Goal: Task Accomplishment & Management: Use online tool/utility

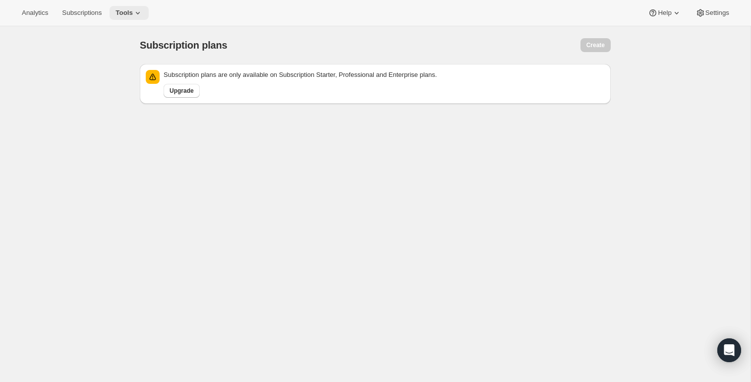
click at [131, 18] on button "Tools" at bounding box center [129, 13] width 39 height 14
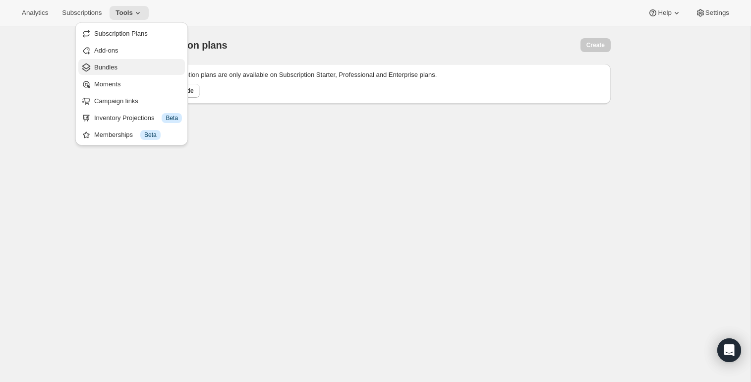
click at [114, 69] on span "Bundles" at bounding box center [105, 66] width 23 height 7
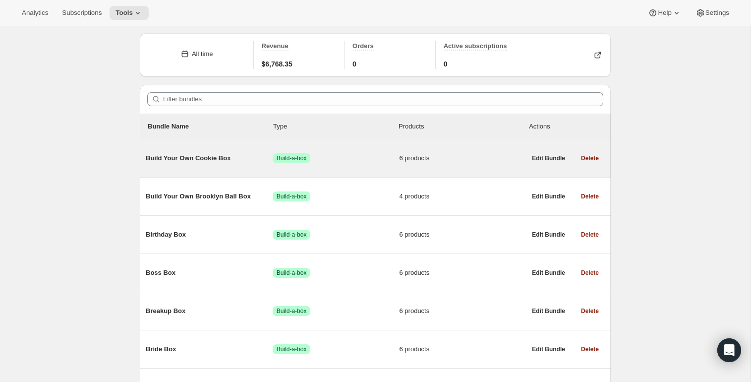
scroll to position [37, 0]
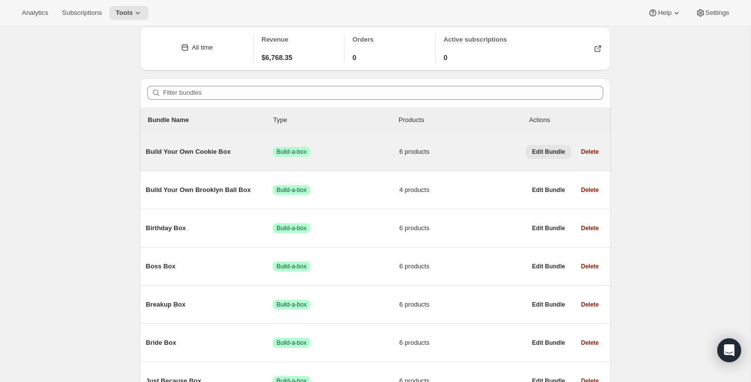
click at [552, 155] on span "Edit Bundle" at bounding box center [548, 152] width 33 height 8
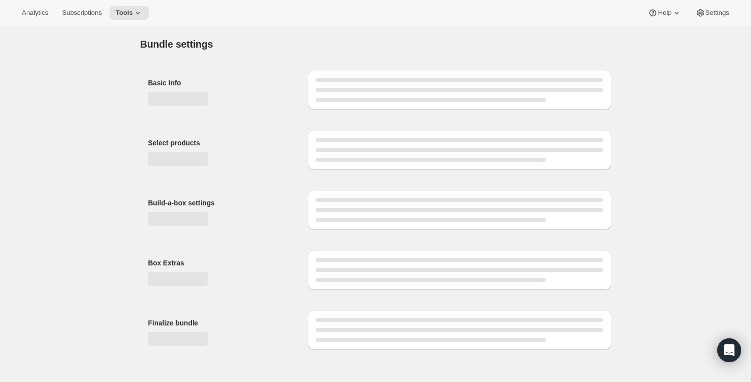
type input "Build Your Own Cookie Box"
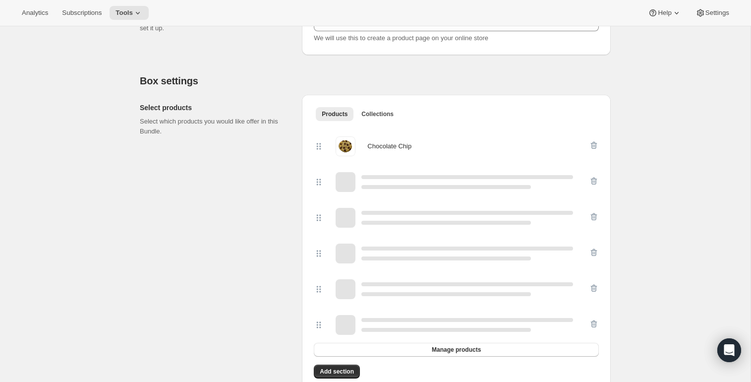
scroll to position [196, 0]
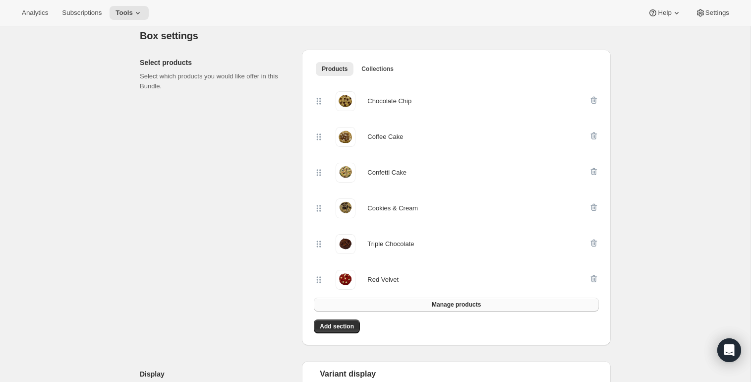
click at [417, 305] on button "Manage products" at bounding box center [456, 304] width 285 height 14
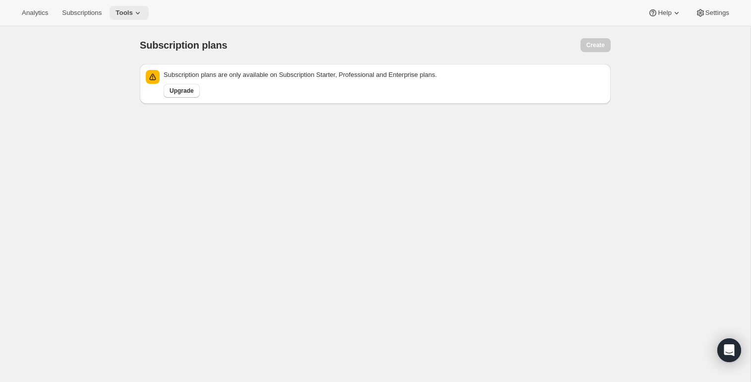
click at [127, 14] on span "Tools" at bounding box center [124, 13] width 17 height 8
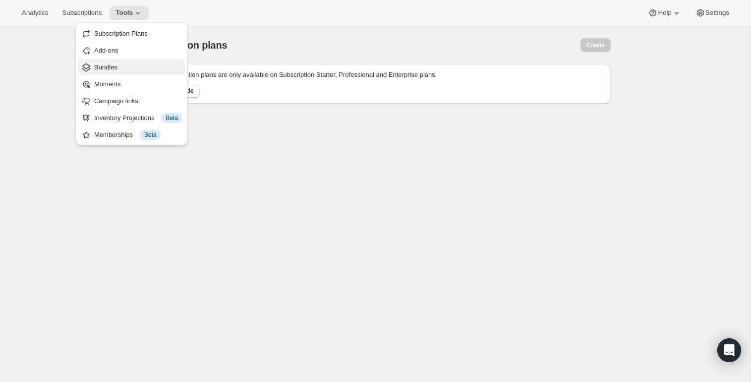
click at [123, 60] on button "Bundles" at bounding box center [131, 67] width 107 height 16
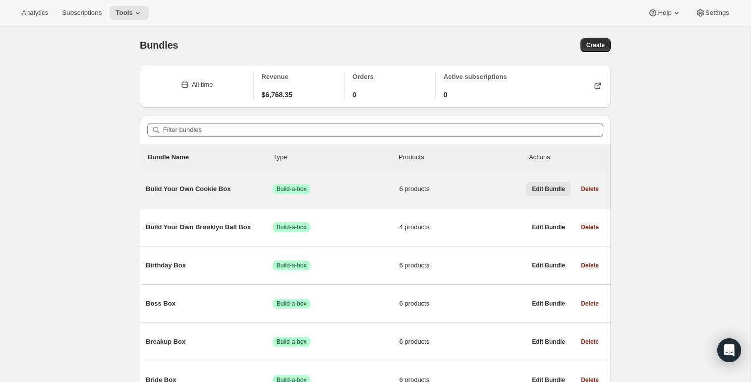
click at [552, 193] on button "Edit Bundle" at bounding box center [548, 189] width 45 height 14
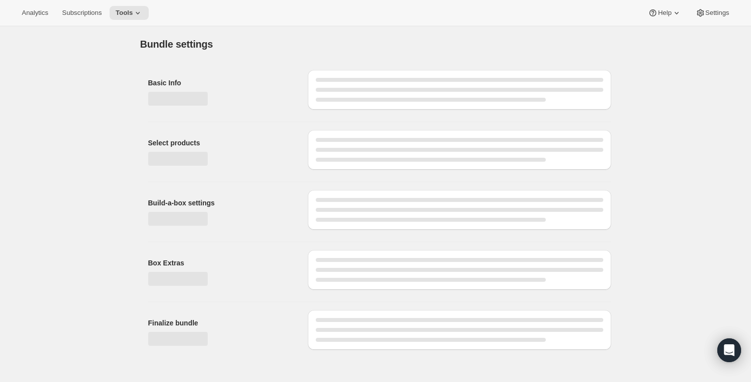
type input "Build Your Own Cookie Box"
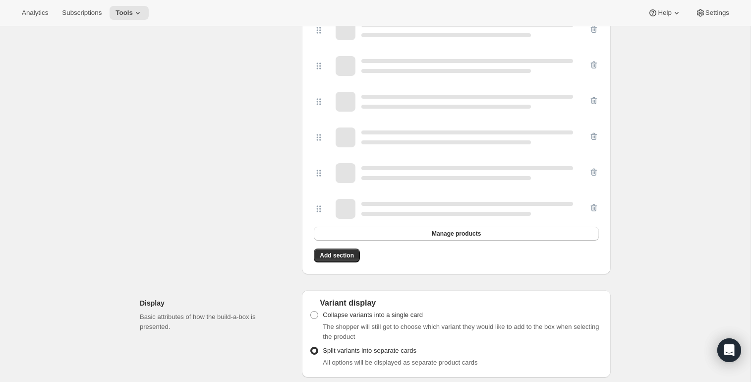
scroll to position [299, 0]
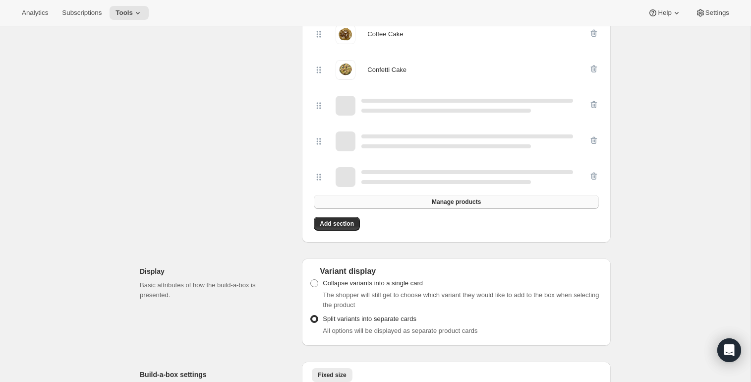
click at [412, 203] on button "Manage products" at bounding box center [456, 202] width 285 height 14
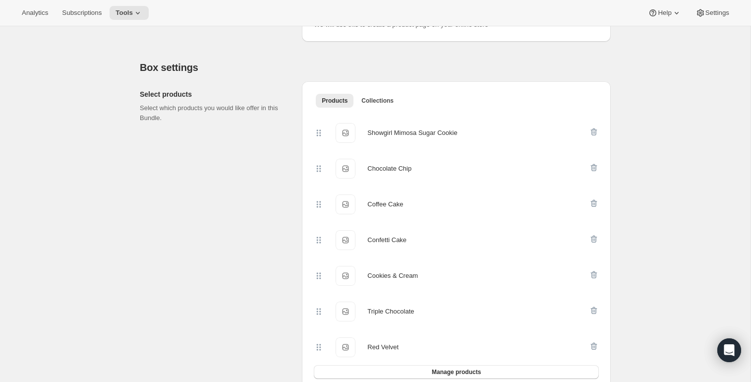
scroll to position [161, 0]
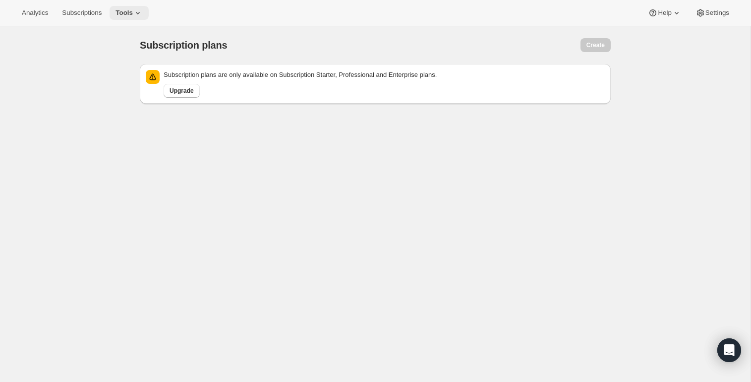
click at [138, 14] on icon at bounding box center [138, 13] width 10 height 10
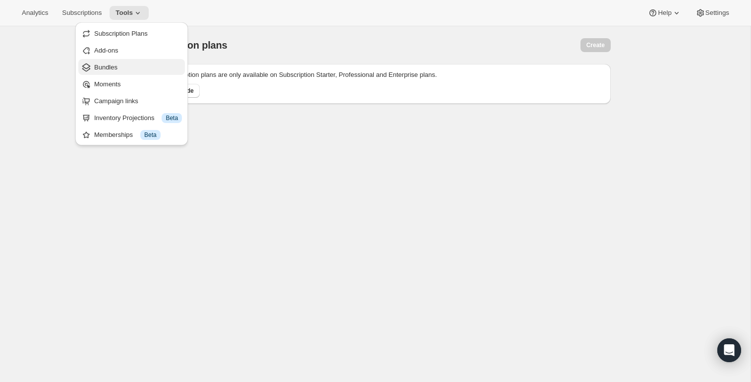
click at [121, 66] on span "Bundles" at bounding box center [138, 67] width 88 height 10
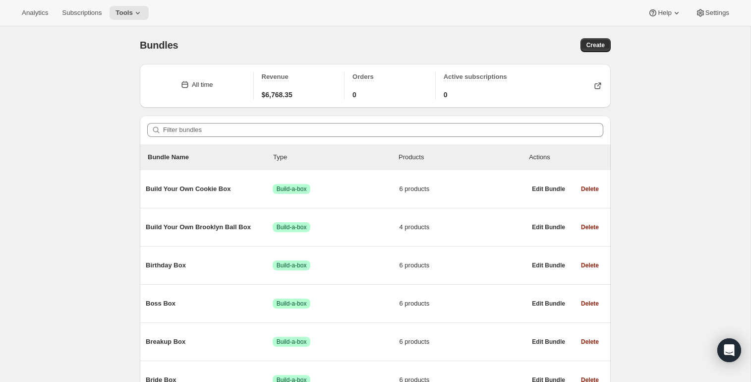
scroll to position [41, 0]
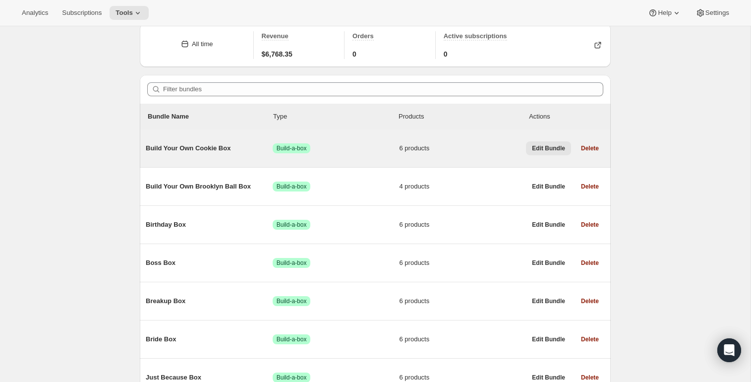
click at [552, 148] on span "Edit Bundle" at bounding box center [548, 148] width 33 height 8
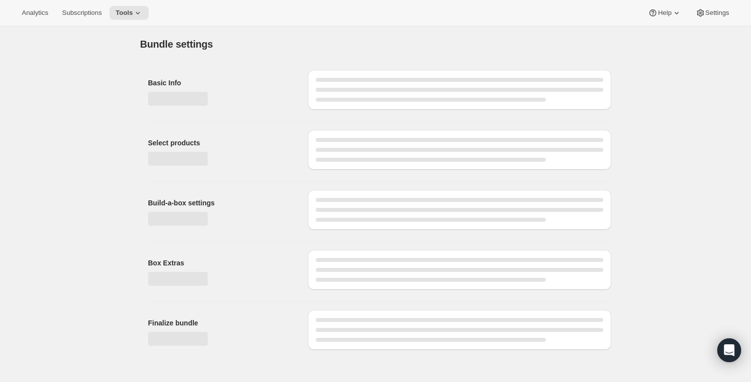
type input "Build Your Own Cookie Box"
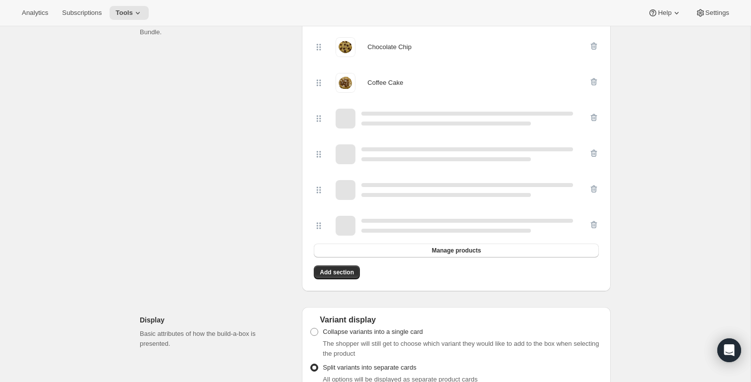
scroll to position [252, 0]
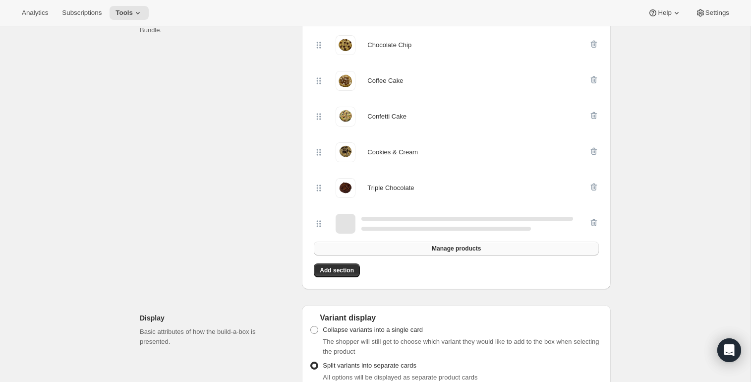
click at [434, 250] on span "Manage products" at bounding box center [456, 248] width 49 height 8
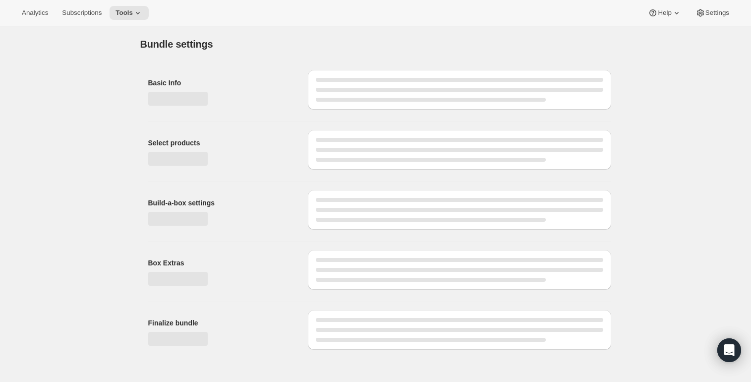
scroll to position [0, 0]
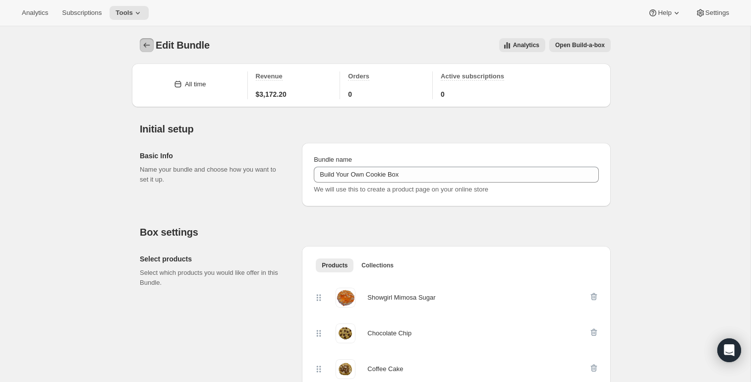
click at [148, 46] on icon "Bundles" at bounding box center [147, 45] width 10 height 10
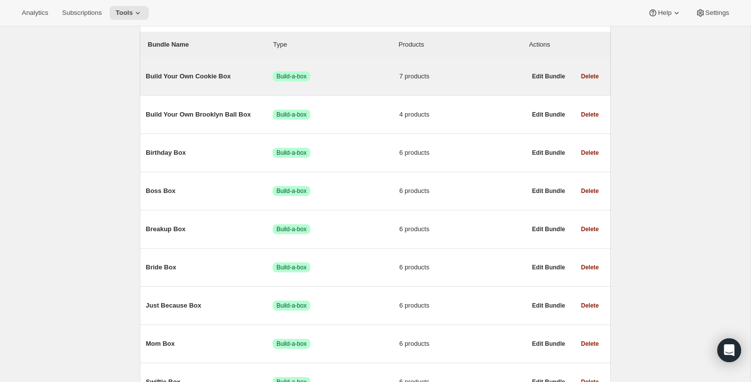
scroll to position [116, 0]
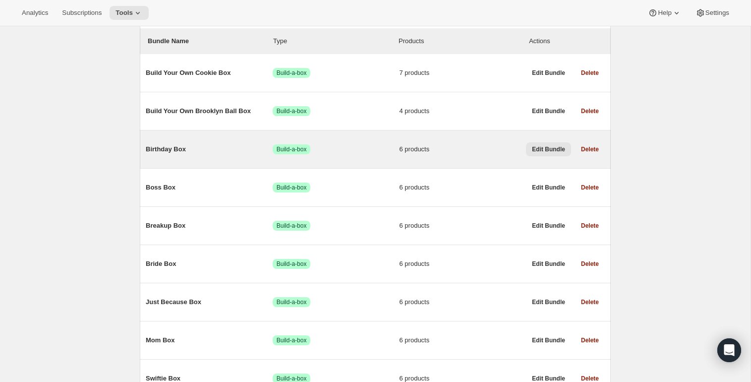
click at [539, 153] on span "Edit Bundle" at bounding box center [548, 149] width 33 height 8
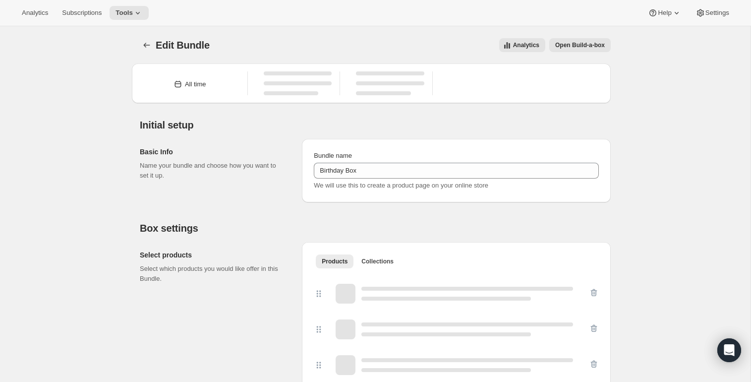
type input "Birthday Box"
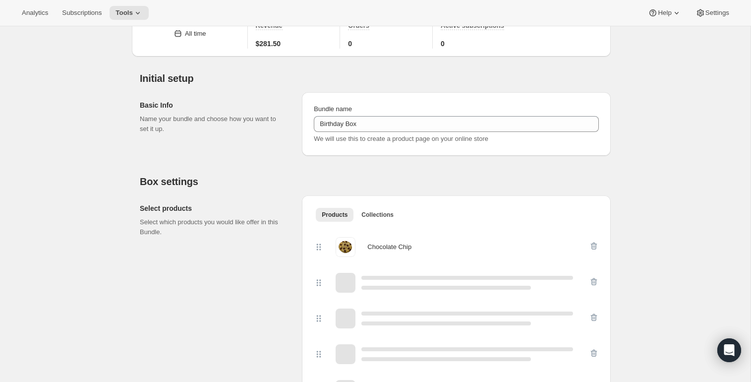
scroll to position [171, 0]
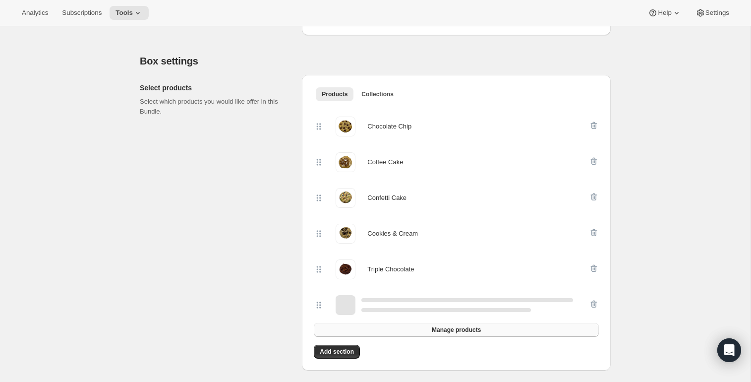
click at [426, 327] on button "Manage products" at bounding box center [456, 330] width 285 height 14
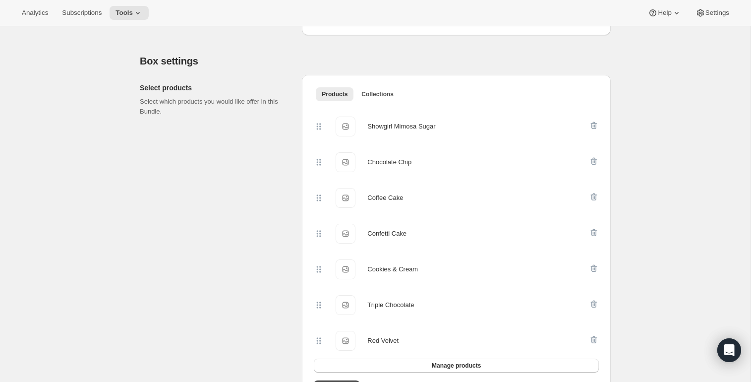
scroll to position [0, 0]
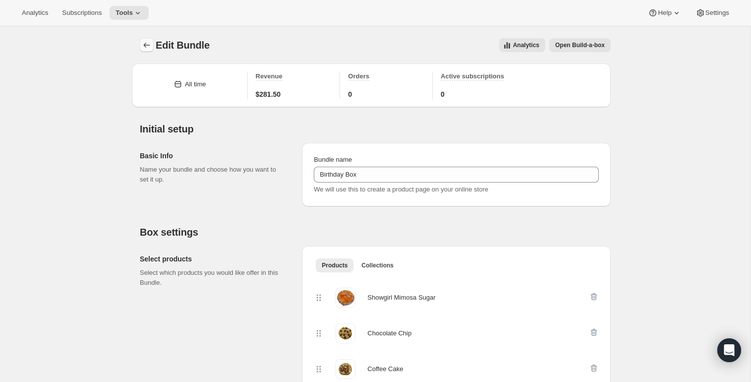
click at [144, 44] on icon "Bundles" at bounding box center [147, 45] width 10 height 10
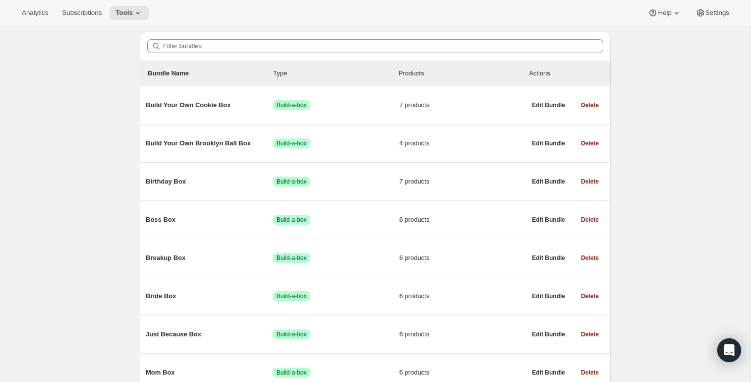
scroll to position [88, 0]
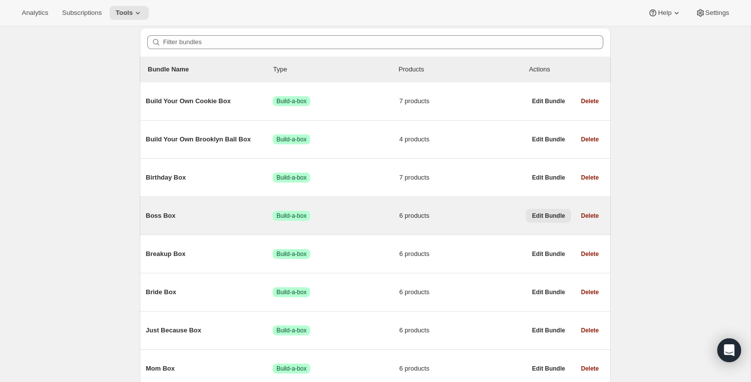
click at [538, 217] on span "Edit Bundle" at bounding box center [548, 216] width 33 height 8
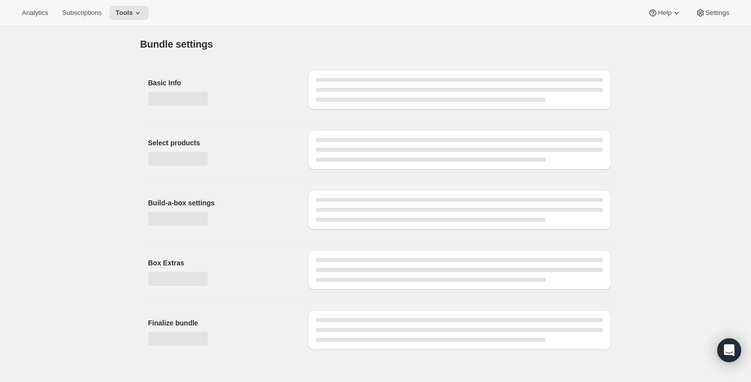
type input "Boss Box"
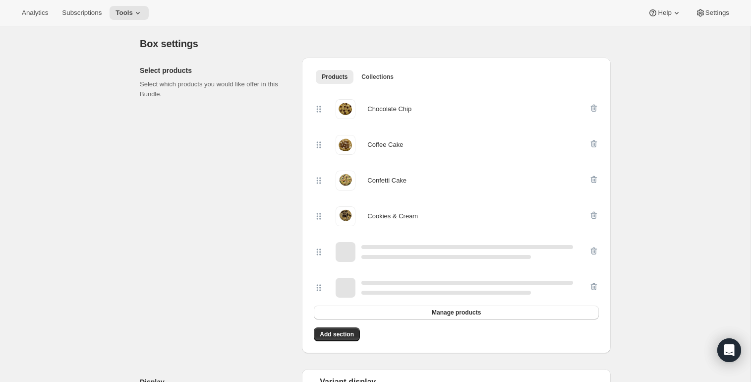
scroll to position [310, 0]
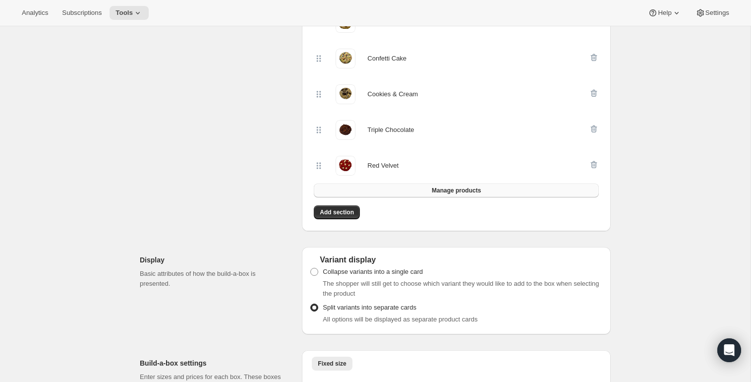
click at [419, 190] on button "Manage products" at bounding box center [456, 190] width 285 height 14
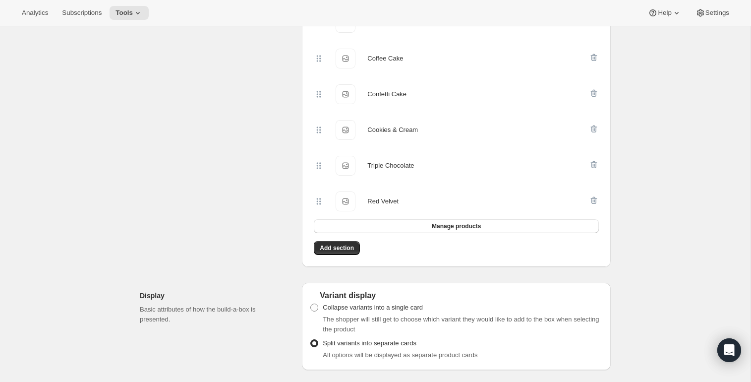
scroll to position [0, 0]
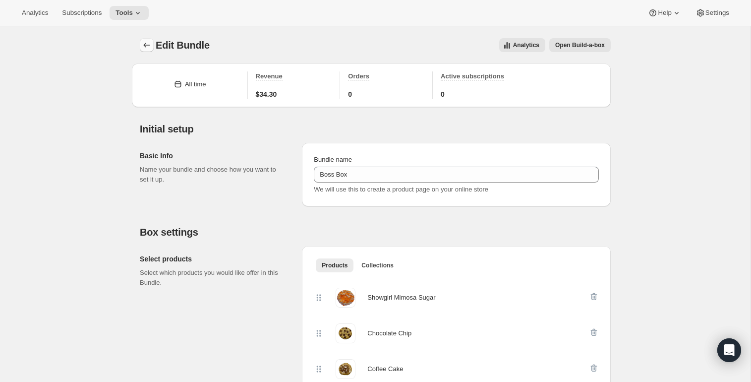
click at [144, 47] on icon "Bundles" at bounding box center [147, 45] width 10 height 10
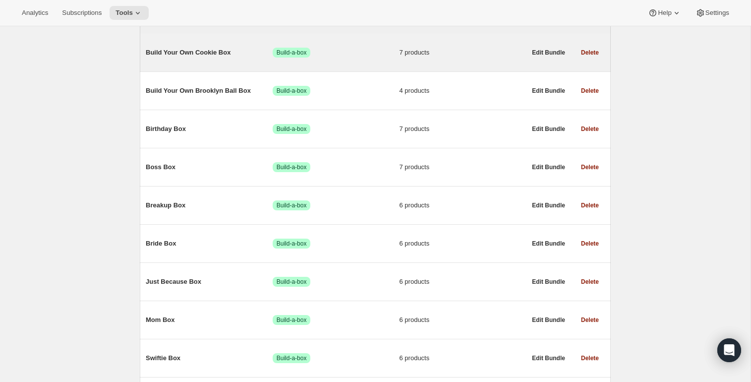
scroll to position [140, 0]
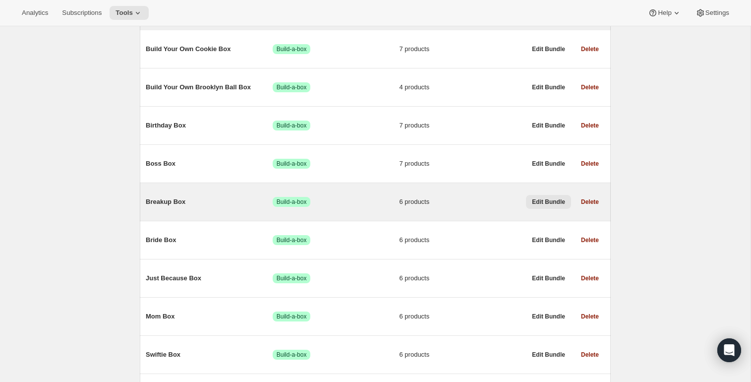
click at [545, 205] on span "Edit Bundle" at bounding box center [548, 202] width 33 height 8
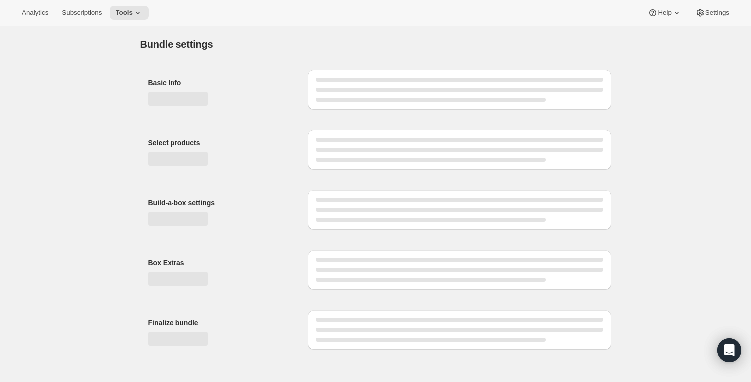
type input "Breakup Box"
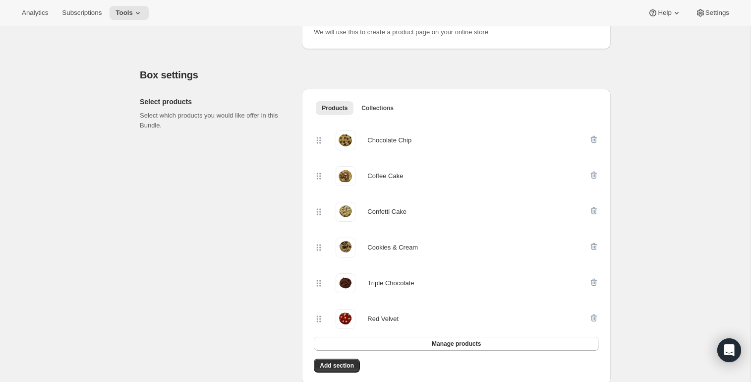
scroll to position [191, 0]
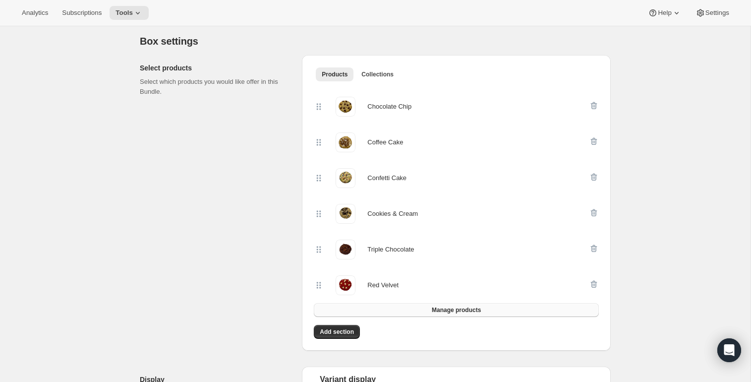
click at [421, 311] on button "Manage products" at bounding box center [456, 310] width 285 height 14
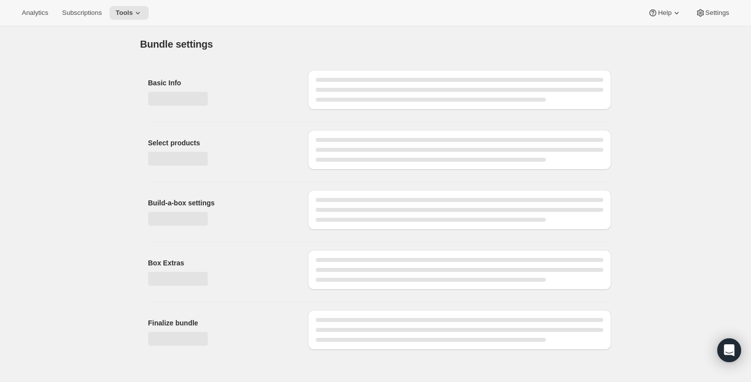
scroll to position [0, 0]
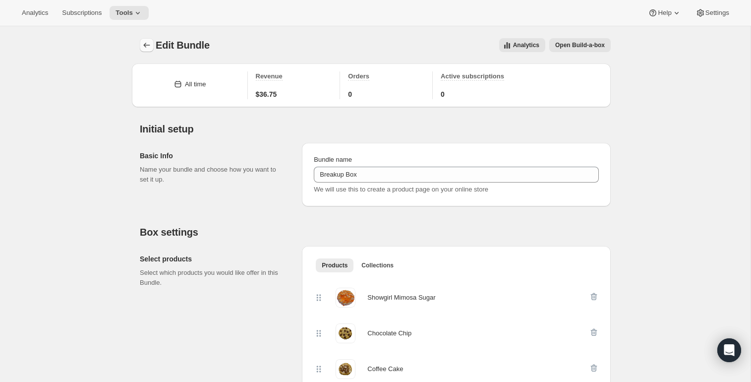
click at [145, 47] on icon "Bundles" at bounding box center [147, 45] width 10 height 10
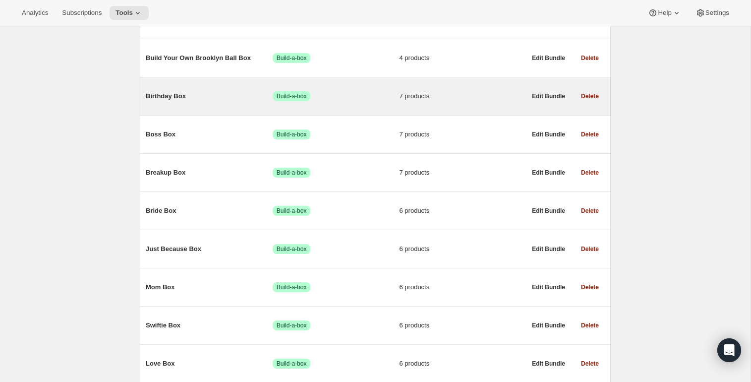
scroll to position [195, 0]
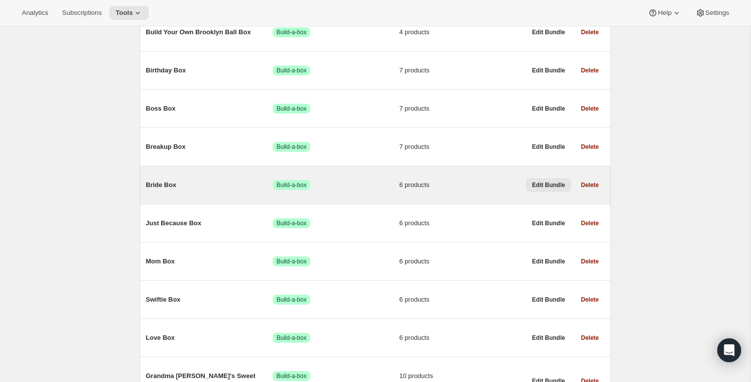
click at [540, 185] on span "Edit Bundle" at bounding box center [548, 185] width 33 height 8
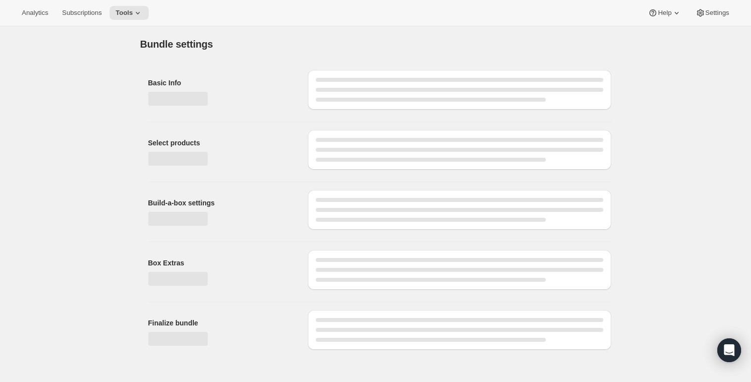
type input "Bride Box"
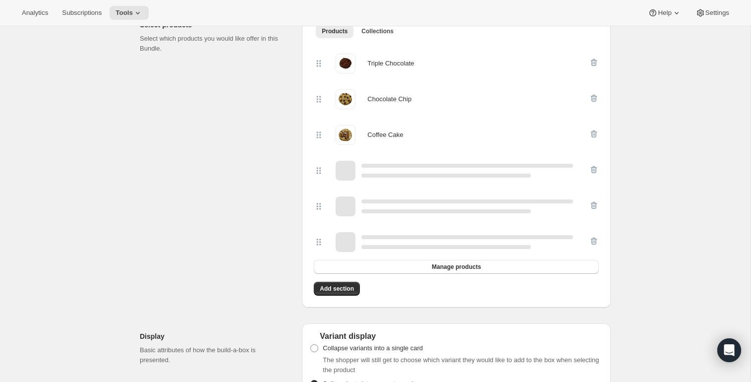
scroll to position [242, 0]
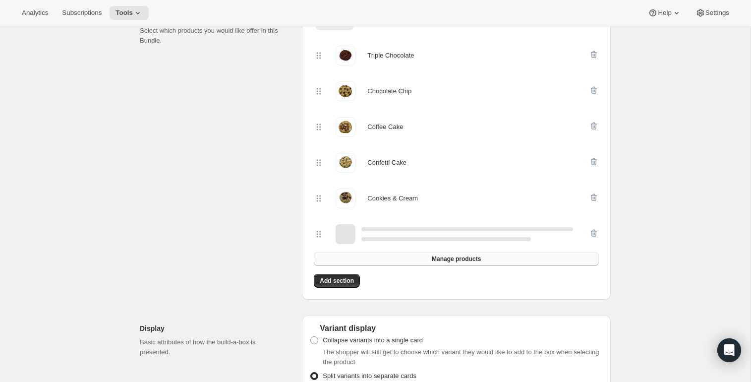
click at [410, 257] on button "Manage products" at bounding box center [456, 259] width 285 height 14
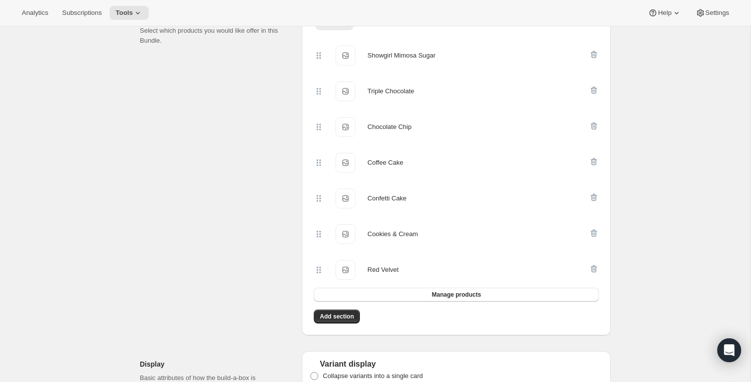
scroll to position [0, 0]
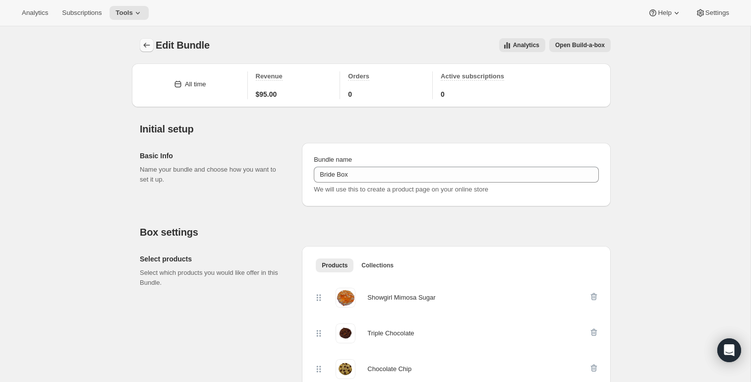
click at [145, 39] on button "Bundles" at bounding box center [147, 45] width 14 height 14
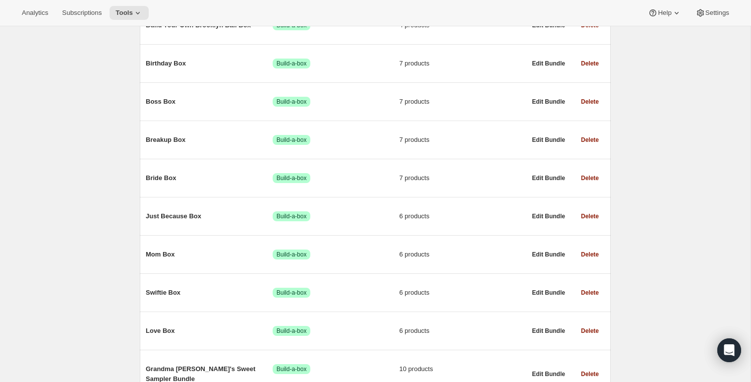
scroll to position [213, 0]
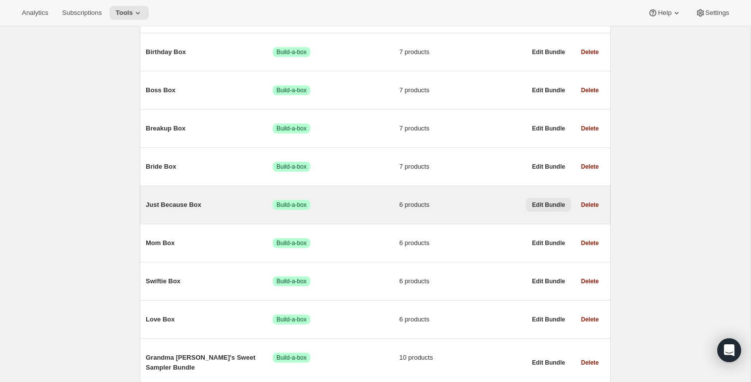
click at [534, 208] on span "Edit Bundle" at bounding box center [548, 205] width 33 height 8
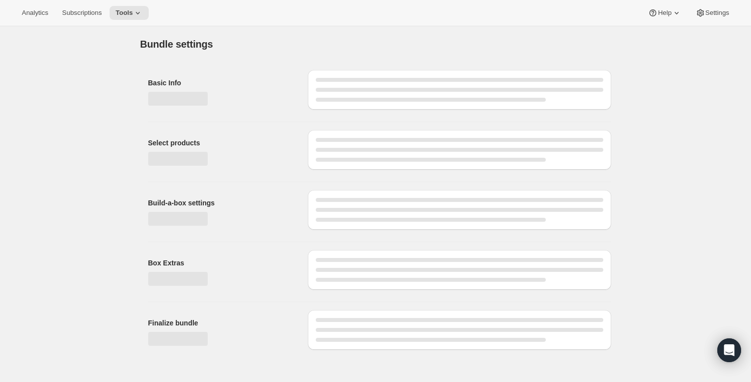
type input "Just Because Box"
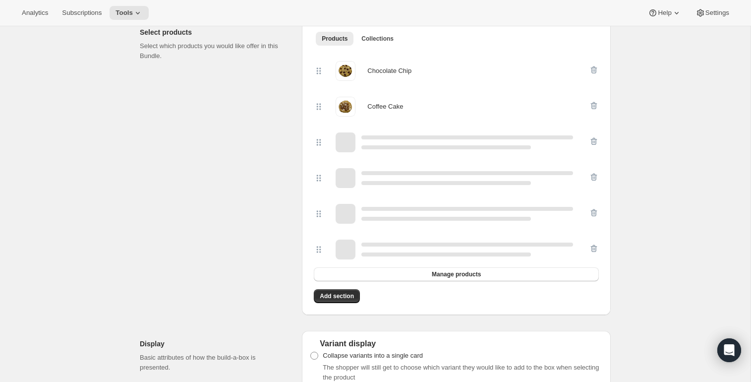
scroll to position [232, 0]
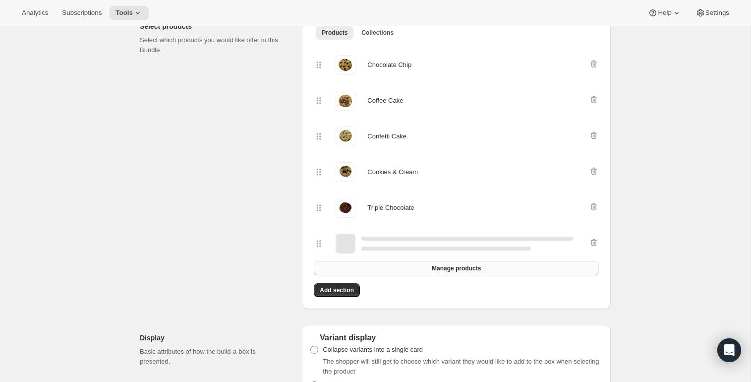
click at [484, 268] on button "Manage products" at bounding box center [456, 268] width 285 height 14
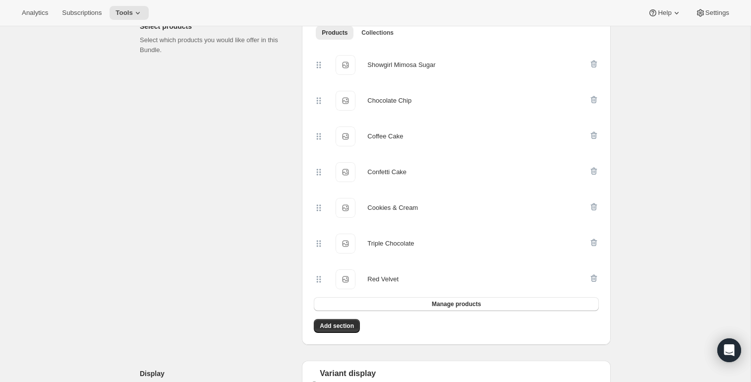
scroll to position [0, 0]
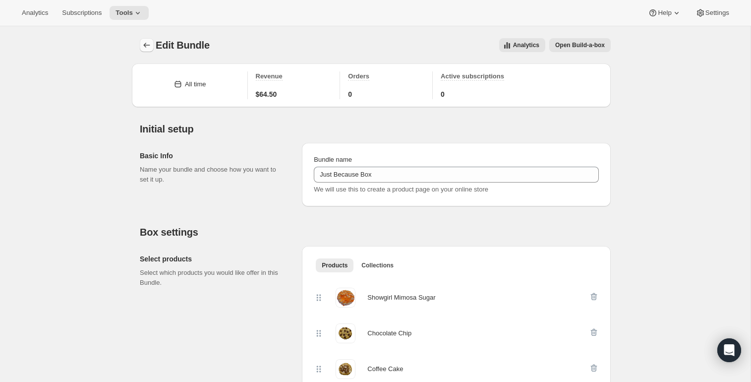
click at [148, 49] on icon "Bundles" at bounding box center [147, 45] width 10 height 10
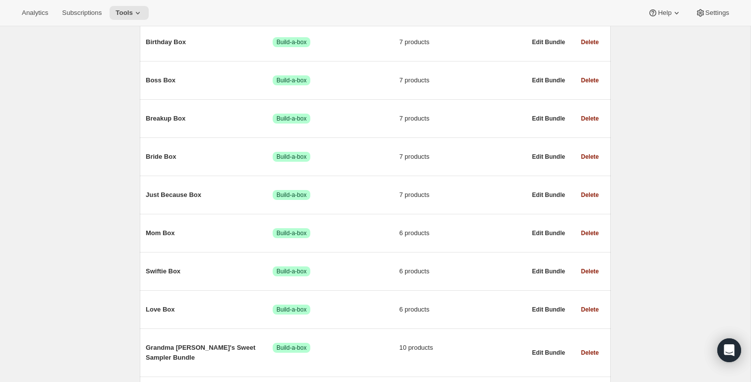
scroll to position [232, 0]
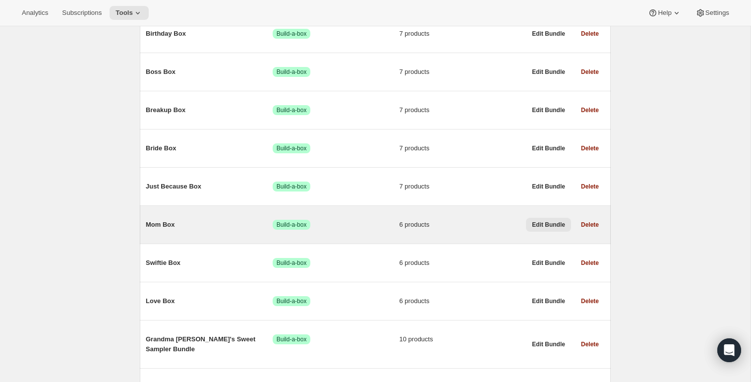
click at [542, 227] on span "Edit Bundle" at bounding box center [548, 225] width 33 height 8
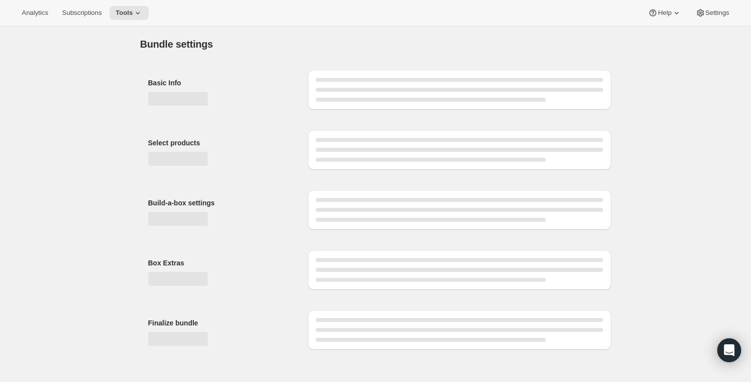
type input "Mom Box"
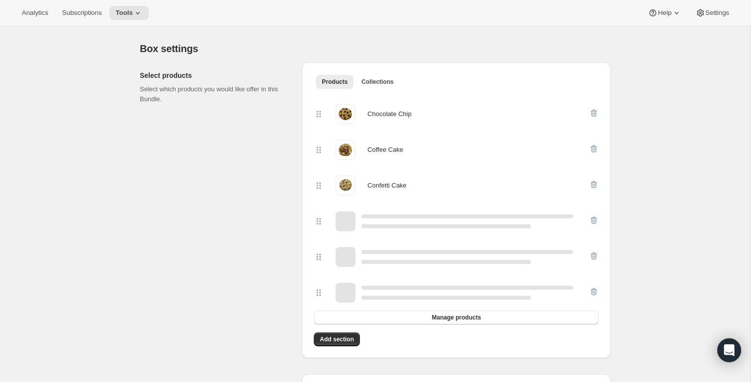
scroll to position [199, 0]
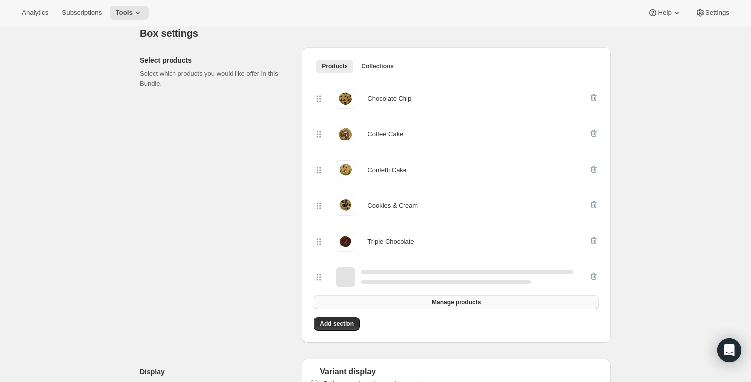
click at [400, 301] on button "Manage products" at bounding box center [456, 302] width 285 height 14
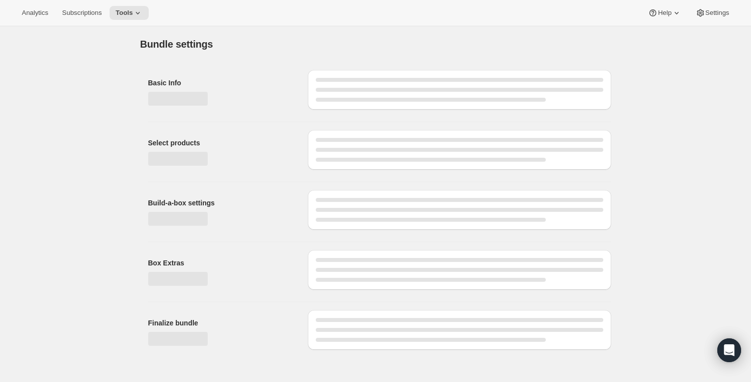
scroll to position [0, 0]
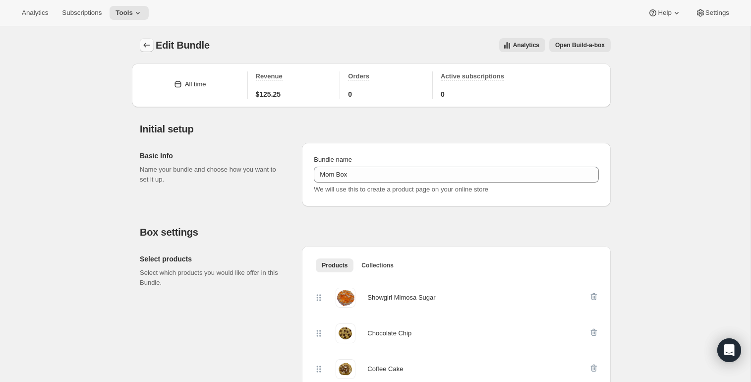
click at [147, 45] on icon "Bundles" at bounding box center [147, 45] width 10 height 10
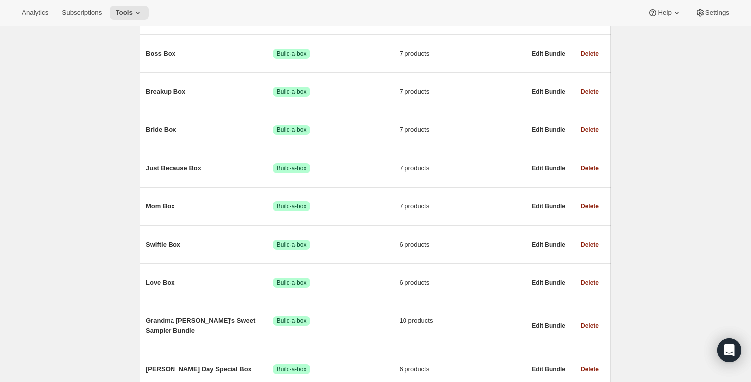
scroll to position [266, 0]
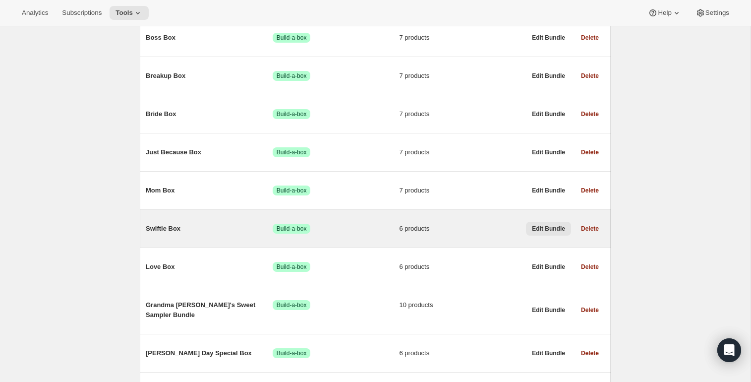
click at [538, 229] on span "Edit Bundle" at bounding box center [548, 229] width 33 height 8
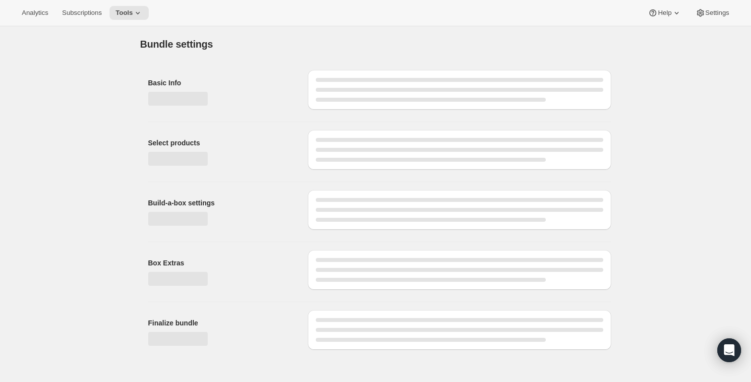
type input "Swiftie Box"
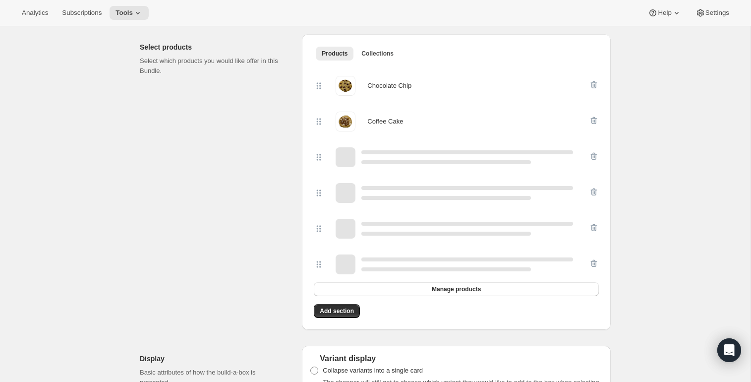
scroll to position [229, 0]
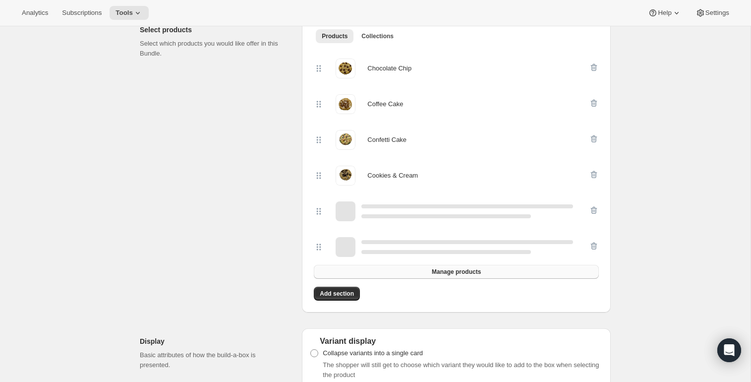
click at [441, 273] on span "Manage products" at bounding box center [456, 272] width 49 height 8
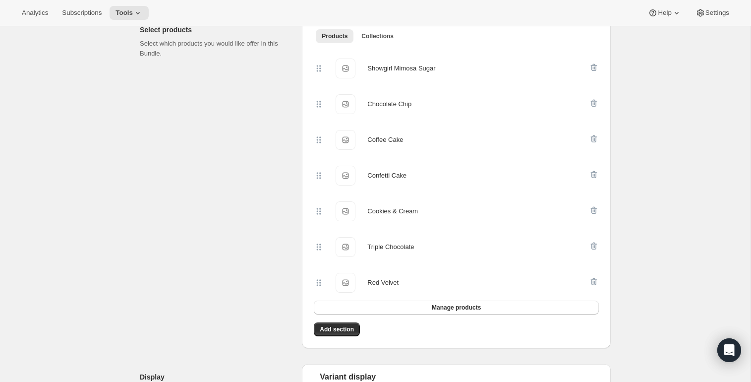
scroll to position [0, 0]
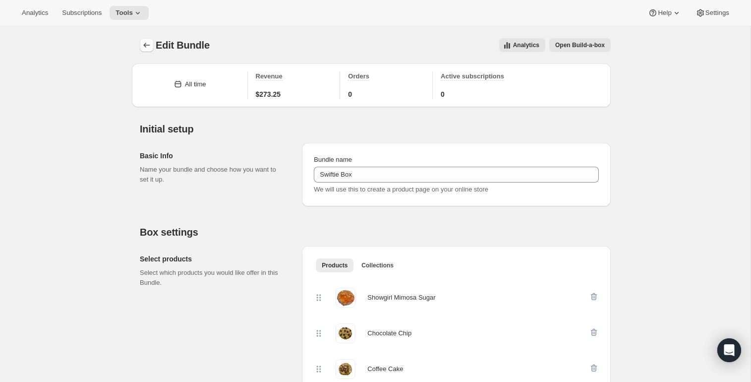
click at [145, 47] on icon "Bundles" at bounding box center [147, 45] width 6 height 5
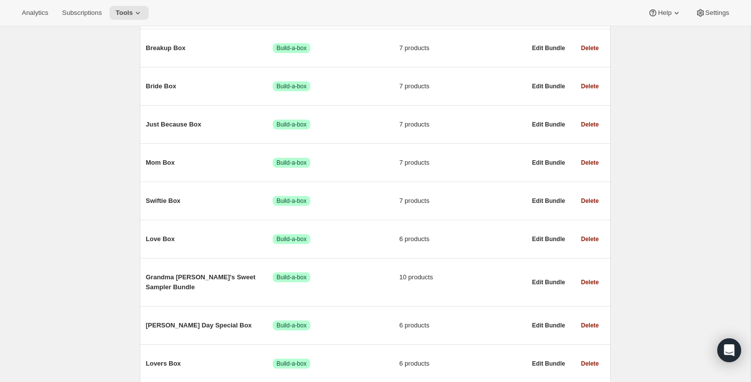
scroll to position [305, 0]
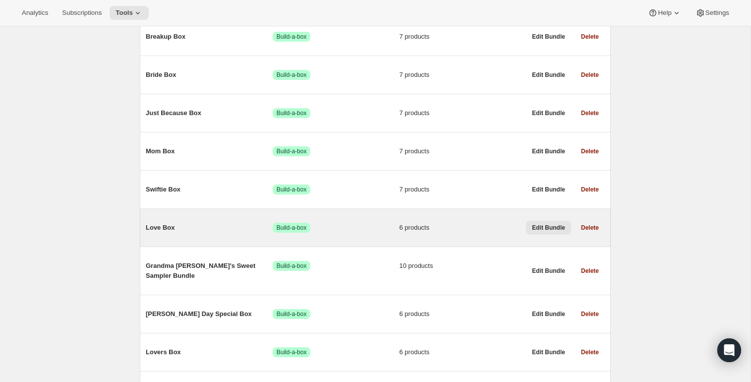
click at [534, 232] on span "Edit Bundle" at bounding box center [548, 228] width 33 height 8
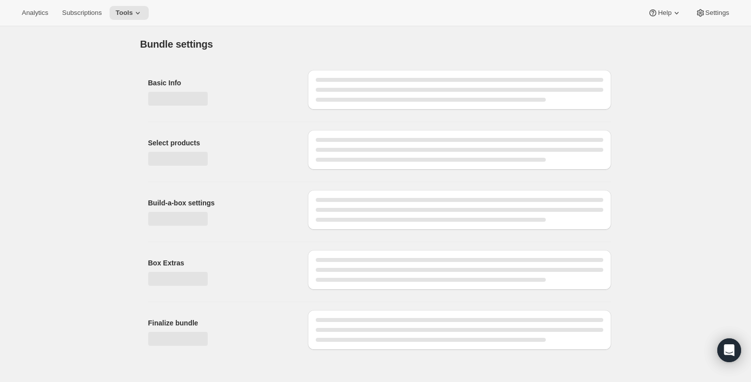
type input "Love Box"
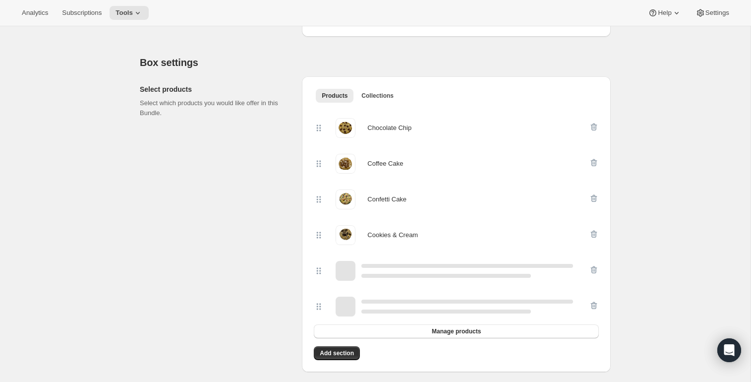
scroll to position [207, 0]
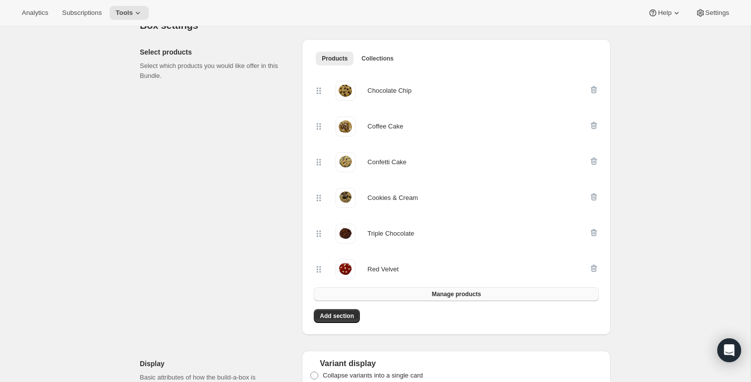
click at [450, 289] on button "Manage products" at bounding box center [456, 294] width 285 height 14
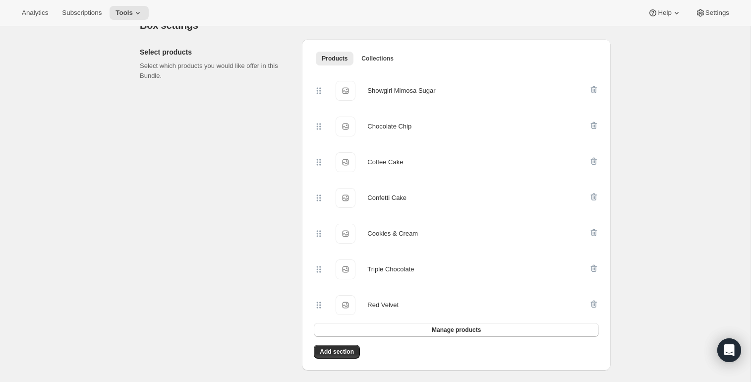
scroll to position [0, 0]
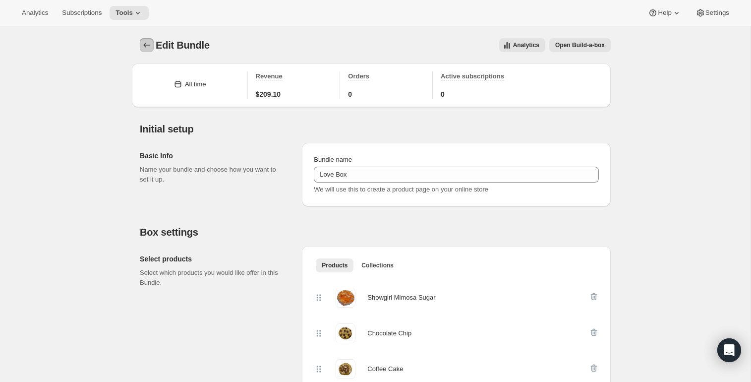
click at [147, 49] on icon "Bundles" at bounding box center [147, 45] width 10 height 10
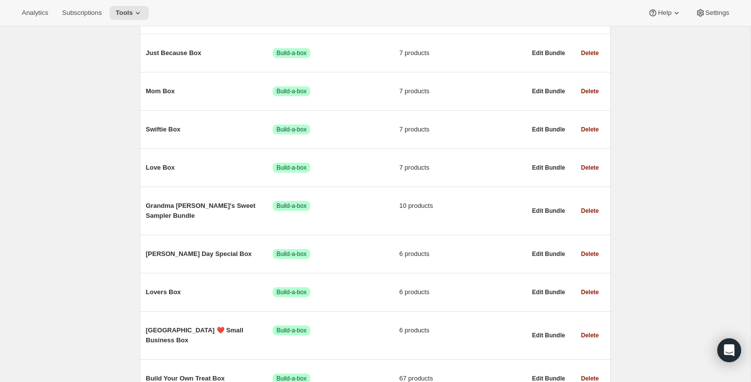
scroll to position [403, 0]
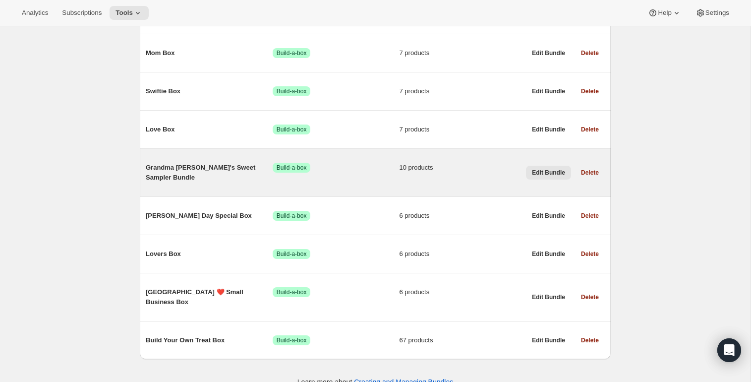
click at [550, 170] on span "Edit Bundle" at bounding box center [548, 173] width 33 height 8
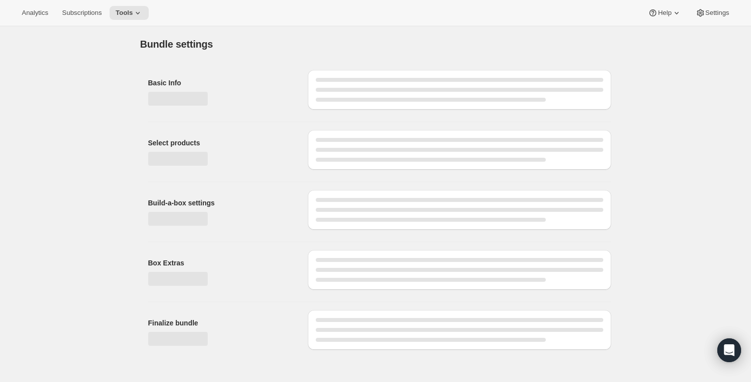
type input "Grandma [PERSON_NAME]'s Sweet Sampler Bundle"
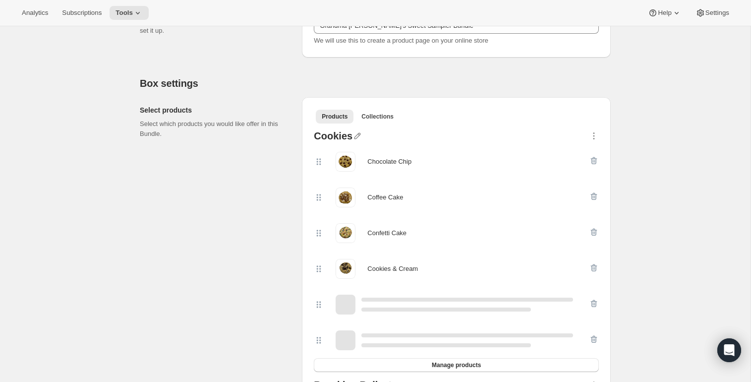
scroll to position [270, 0]
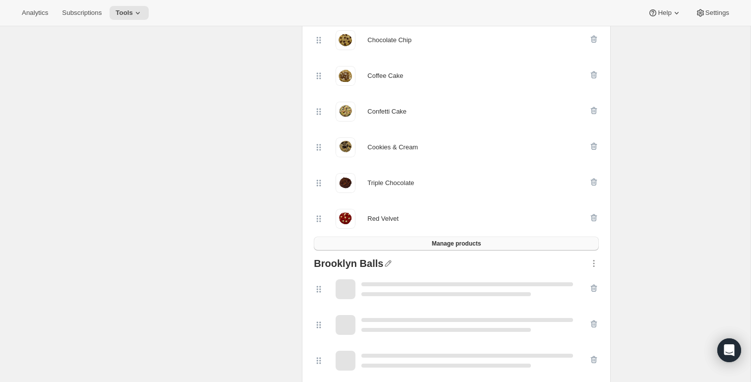
click at [423, 244] on button "Manage products" at bounding box center [456, 243] width 285 height 14
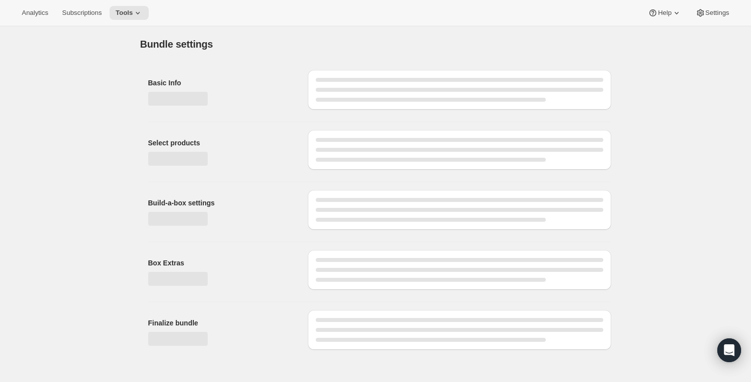
scroll to position [0, 0]
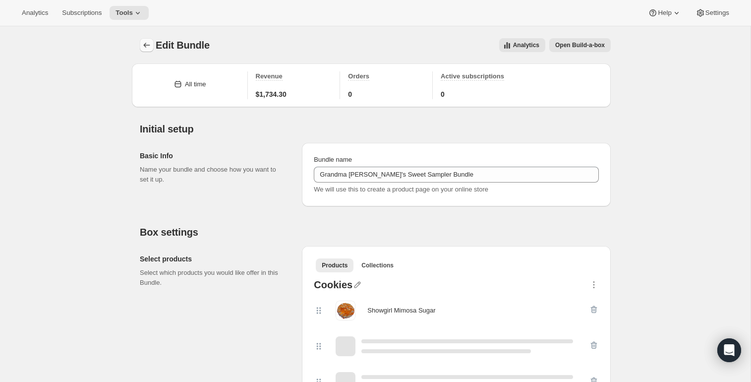
click at [143, 45] on icon "Bundles" at bounding box center [147, 45] width 10 height 10
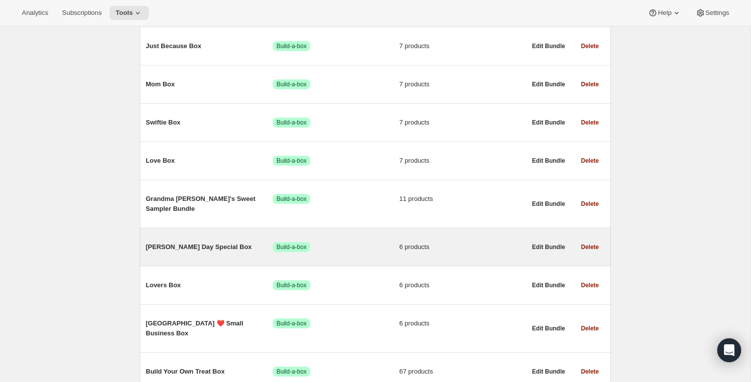
scroll to position [406, 0]
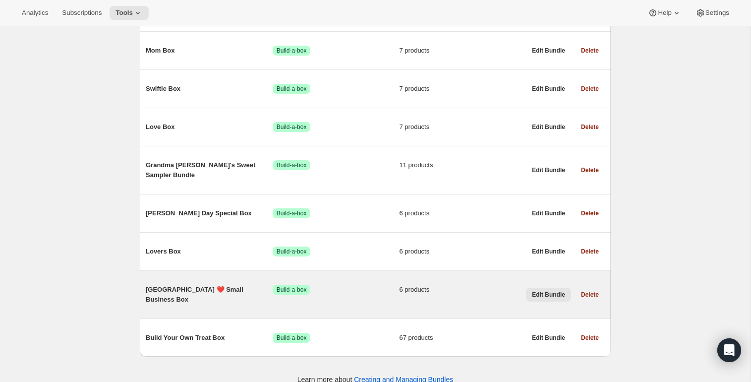
click at [546, 290] on span "Edit Bundle" at bounding box center [548, 294] width 33 height 8
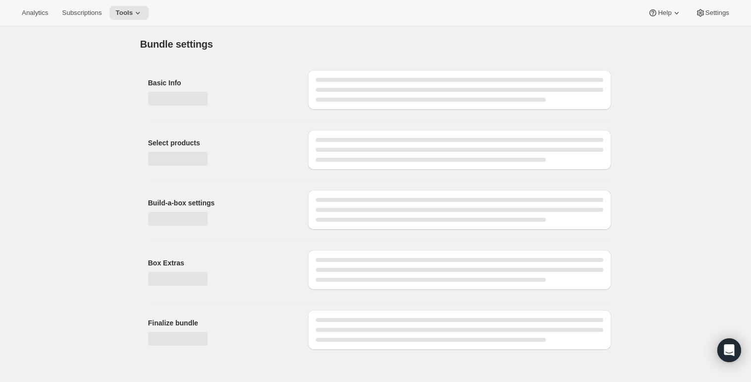
type input "[GEOGRAPHIC_DATA] ❤️ Small Business Box"
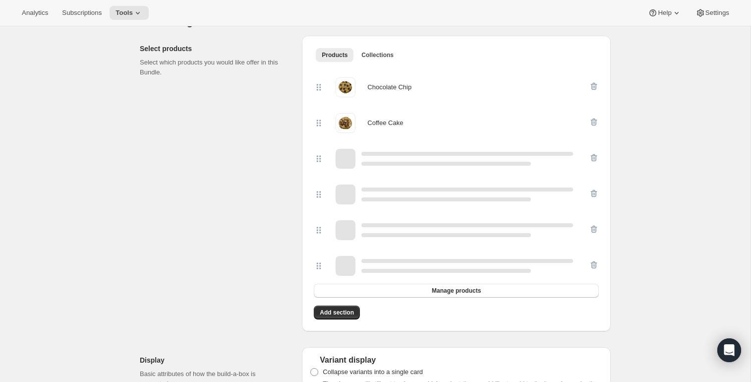
scroll to position [225, 0]
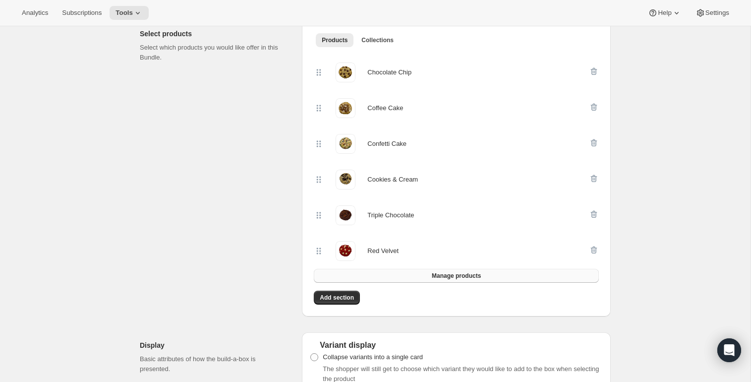
click at [421, 272] on button "Manage products" at bounding box center [456, 276] width 285 height 14
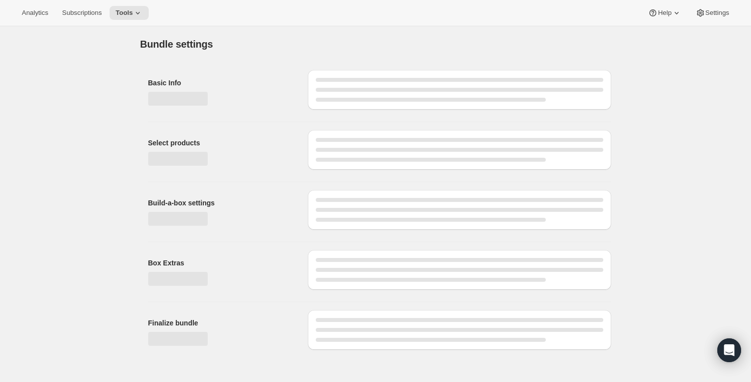
scroll to position [0, 0]
